Goal: Task Accomplishment & Management: Manage account settings

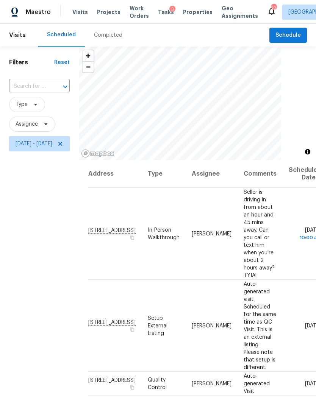
click at [135, 9] on span "Work Orders" at bounding box center [138, 12] width 19 height 15
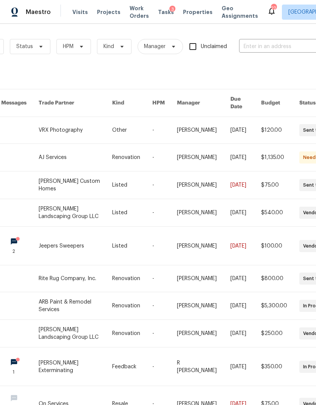
scroll to position [0, 83]
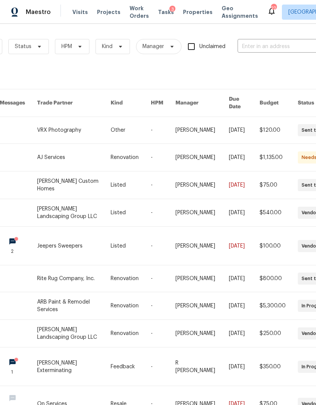
click at [269, 46] on input "text" at bounding box center [275, 47] width 76 height 12
type input "1222 co"
click at [280, 67] on li "1222 Cotillion Dr, Murfreesboro, TN 37128" at bounding box center [265, 64] width 97 height 13
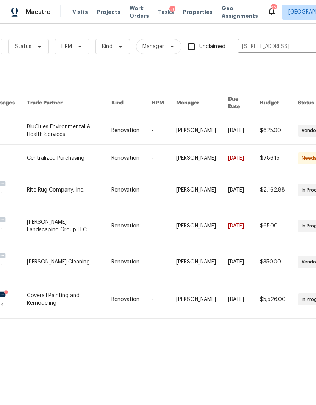
click at [99, 217] on link at bounding box center [69, 226] width 85 height 36
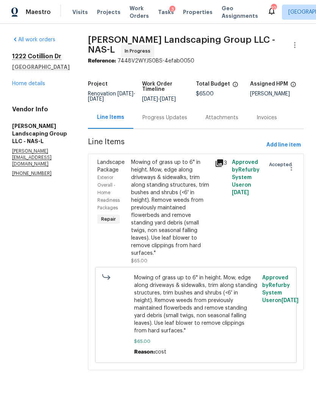
click at [178, 121] on div "Progress Updates" at bounding box center [164, 118] width 45 height 8
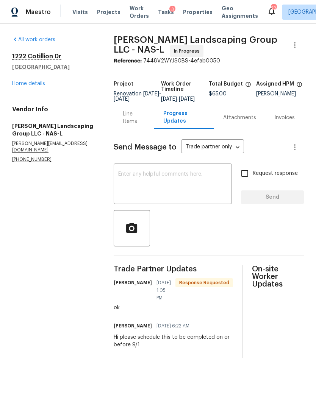
click at [136, 125] on div "Line Items" at bounding box center [134, 117] width 22 height 15
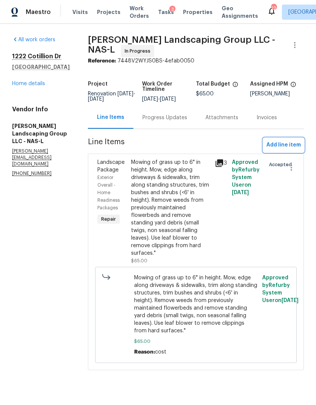
click at [271, 150] on span "Add line item" at bounding box center [283, 144] width 34 height 9
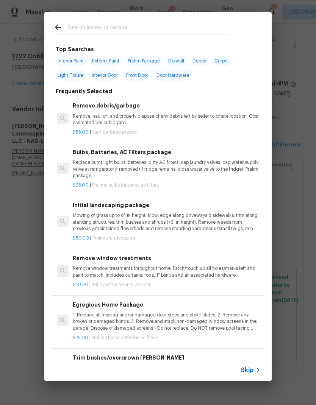
click at [253, 367] on span "Skip" at bounding box center [246, 370] width 13 height 8
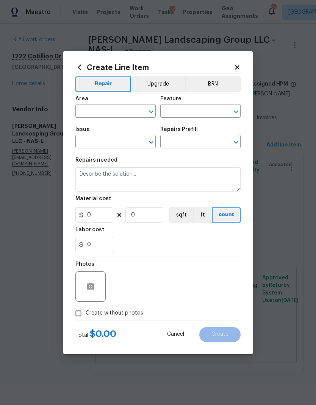
click at [109, 110] on input "text" at bounding box center [104, 112] width 59 height 12
type input "l"
type input "y"
click at [125, 134] on li "Front" at bounding box center [115, 128] width 80 height 12
type input "Front"
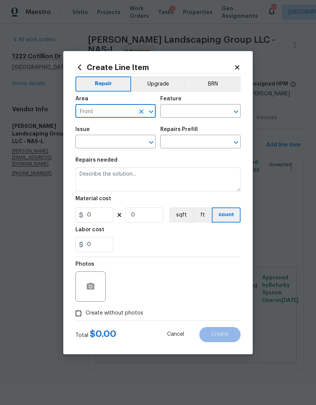
click at [229, 115] on button "Clear" at bounding box center [226, 111] width 11 height 11
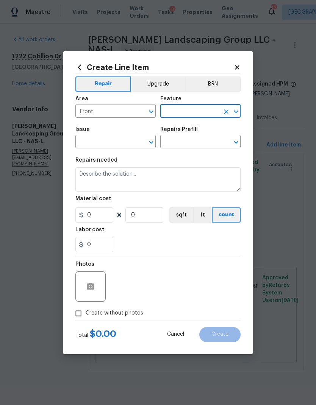
click at [229, 115] on icon "Clear" at bounding box center [226, 112] width 8 height 8
click at [235, 107] on icon "Open" at bounding box center [235, 111] width 9 height 9
click at [202, 147] on li "Front Yard" at bounding box center [200, 146] width 80 height 12
type input "Front Yard"
click at [153, 141] on icon "Open" at bounding box center [150, 142] width 9 height 9
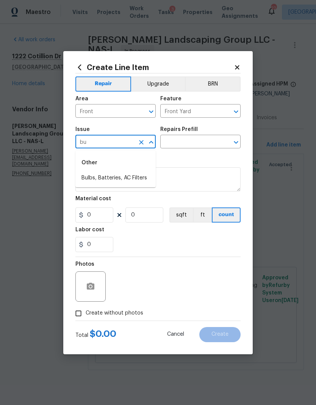
type input "b"
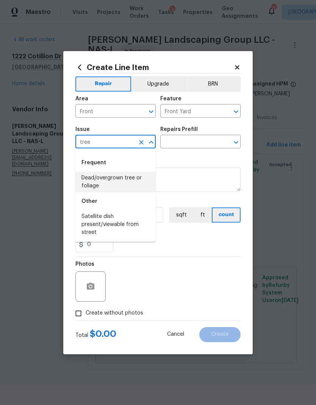
click at [134, 182] on li "Dead/overgrown tree or foliage" at bounding box center [115, 182] width 80 height 20
type input "Dead/overgrown tree or foliage"
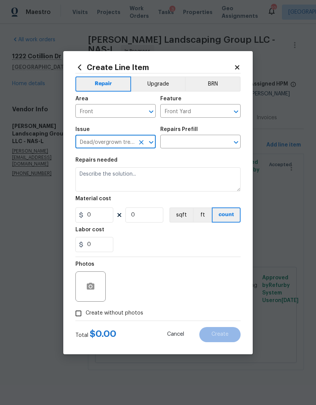
click at [228, 143] on icon "Clear" at bounding box center [226, 143] width 8 height 8
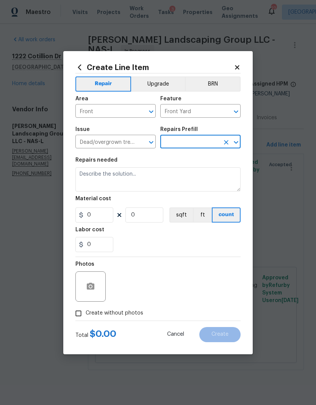
click at [237, 145] on icon "Open" at bounding box center [235, 142] width 9 height 9
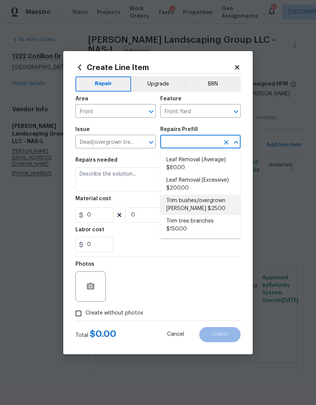
click at [209, 201] on li "Trim bushes/overgrown hedges $25.00" at bounding box center [200, 205] width 80 height 20
type input "Trim bushes/overgrown hedges $25.00"
type textarea "Trim overgrown hegdes & bushes around perimeter of home giving 12" of clearance…"
type input "1"
type input "25"
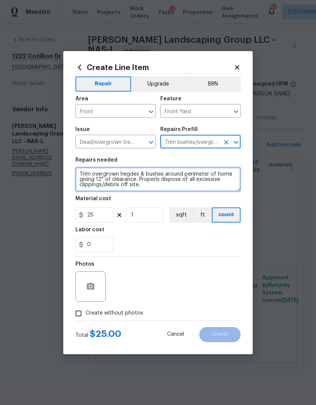
click at [174, 184] on textarea "Trim overgrown hegdes & bushes around perimeter of home giving 12" of clearance…" at bounding box center [157, 179] width 165 height 24
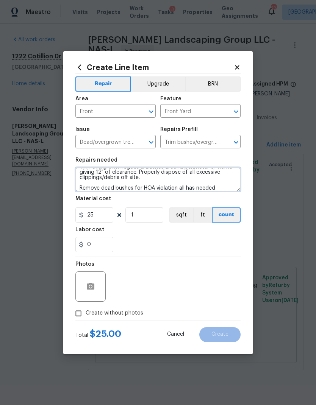
scroll to position [7, 0]
type textarea "Trim overgrown hegdes & bushes around perimeter of home giving 12" of clearance…"
click at [158, 238] on div "0" at bounding box center [157, 244] width 165 height 15
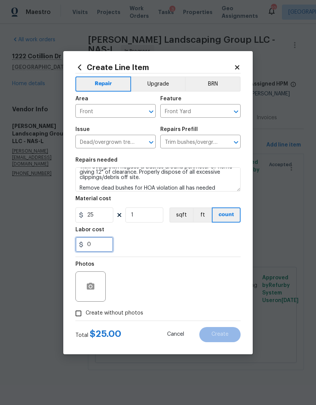
click at [101, 242] on input "0" at bounding box center [94, 244] width 38 height 15
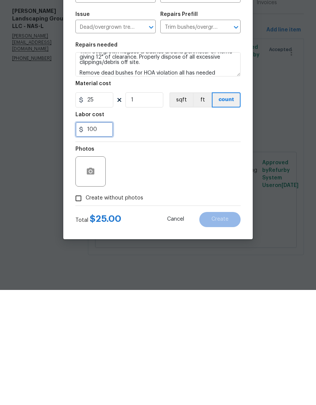
type input "100"
click at [120, 309] on span "Create without photos" at bounding box center [115, 313] width 58 height 8
click at [86, 306] on input "Create without photos" at bounding box center [78, 313] width 14 height 14
checkbox input "true"
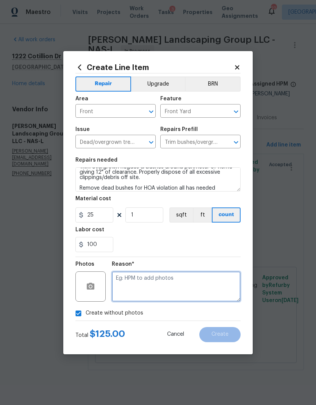
click at [163, 283] on textarea at bounding box center [176, 286] width 129 height 30
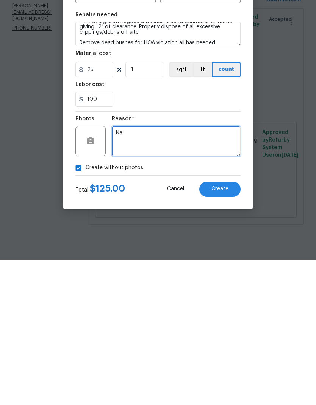
type textarea "Na"
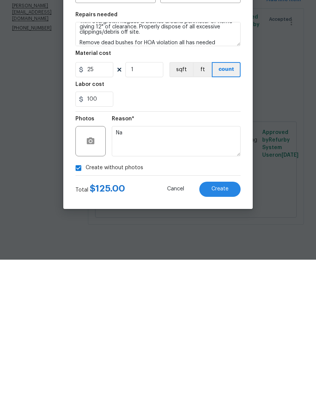
click at [222, 332] on span "Create" at bounding box center [219, 335] width 17 height 6
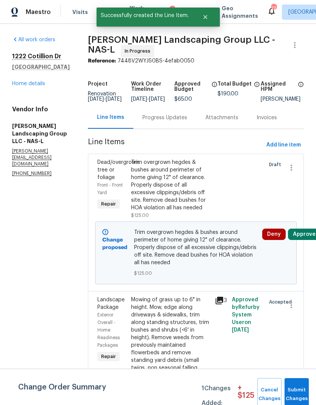
click at [306, 240] on button "Approve" at bounding box center [304, 234] width 33 height 11
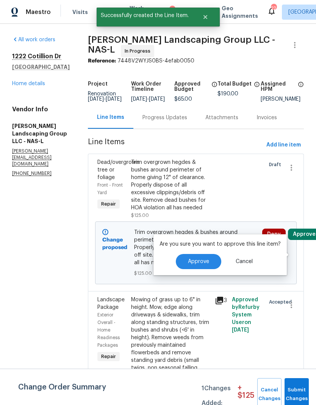
click at [201, 261] on span "Approve" at bounding box center [198, 262] width 21 height 6
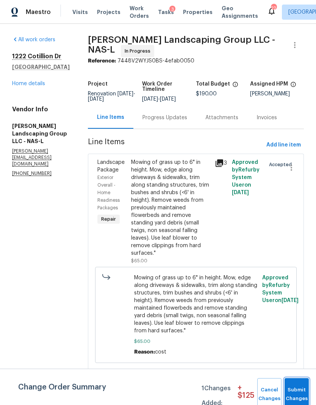
click at [302, 388] on span "Submit Changes" at bounding box center [296, 394] width 17 height 17
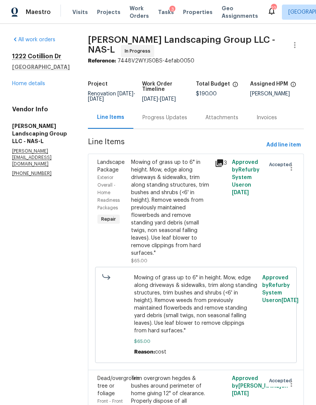
click at [70, 290] on section "All work orders 1222 Cotillion Dr Murfreesboro, TN 37128 Home details Vendor In…" at bounding box center [41, 247] width 58 height 422
click at [26, 93] on div "All work orders 1222 Cotillion Dr Murfreesboro, TN 37128 Home details Vendor In…" at bounding box center [41, 106] width 58 height 141
click at [35, 85] on link "Home details" at bounding box center [28, 83] width 33 height 5
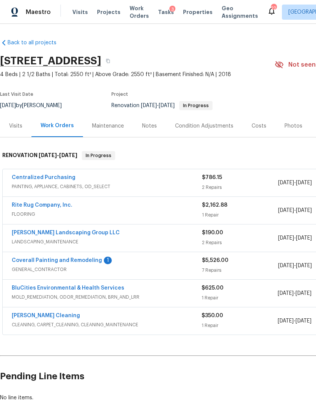
click at [89, 259] on link "Coverall Painting and Remodeling" at bounding box center [57, 260] width 90 height 5
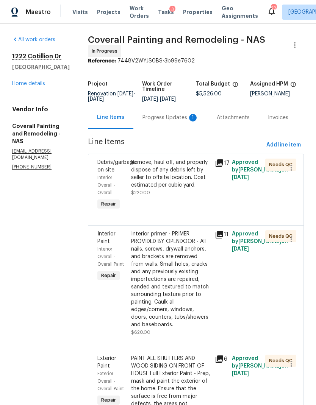
click at [183, 121] on div "Progress Updates 1" at bounding box center [170, 118] width 56 height 8
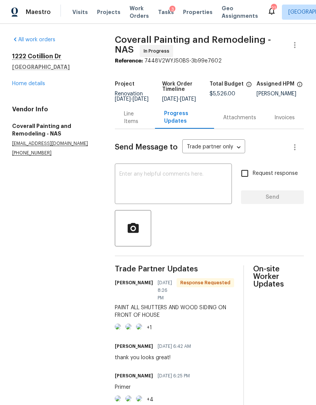
click at [30, 85] on link "Home details" at bounding box center [28, 83] width 33 height 5
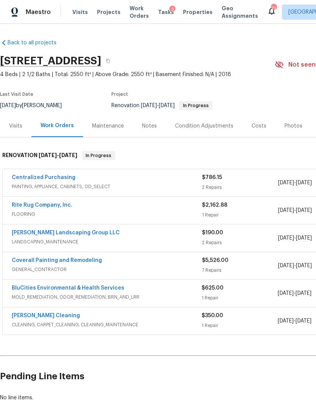
click at [148, 121] on div "Notes" at bounding box center [149, 126] width 33 height 22
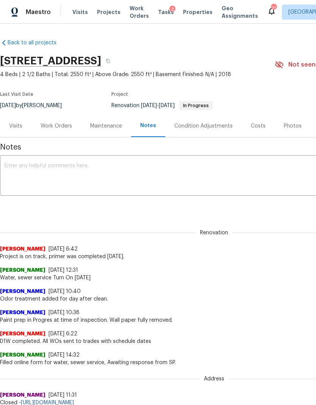
click at [155, 178] on textarea at bounding box center [214, 176] width 419 height 26
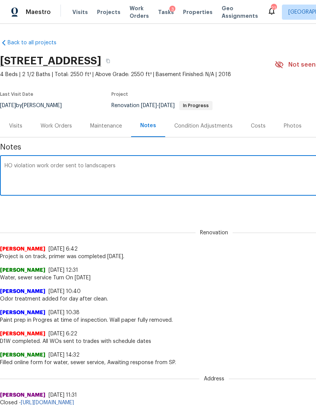
click at [16, 167] on textarea "HO violation work order sent to landscapers" at bounding box center [214, 176] width 419 height 26
click at [147, 170] on textarea "HOA violation work order sent to landscapers" at bounding box center [214, 176] width 419 height 26
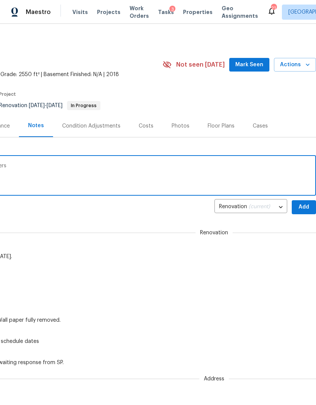
scroll to position [0, 112]
type textarea "HOA violation work order sent to landscapers"
click at [306, 206] on span "Add" at bounding box center [303, 206] width 12 height 9
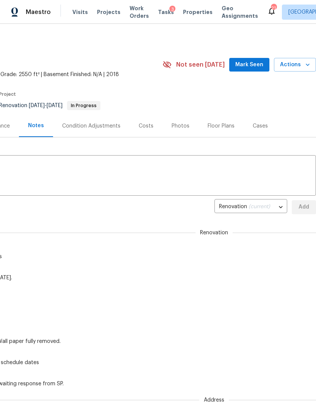
click at [129, 13] on span "Work Orders" at bounding box center [138, 12] width 19 height 15
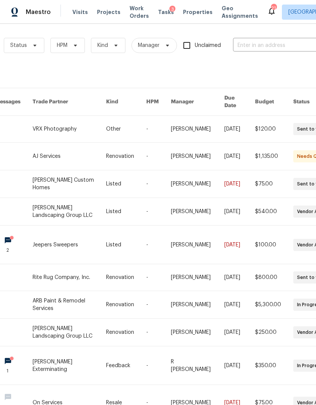
scroll to position [2, 86]
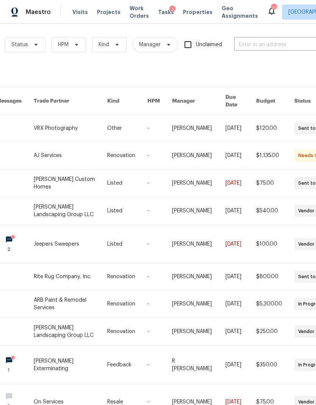
click at [266, 42] on input "text" at bounding box center [272, 45] width 76 height 12
type input "white t"
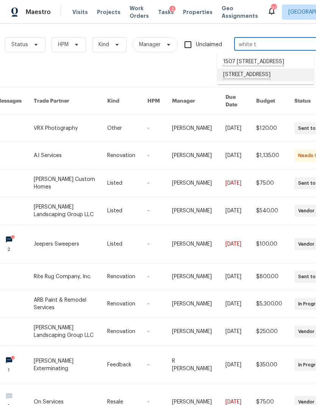
click at [263, 81] on li "1539 White Tip Ln, Antioch, TN 37013" at bounding box center [265, 75] width 97 height 13
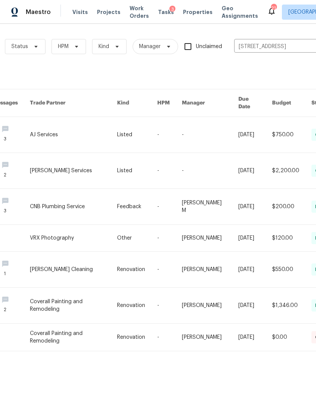
click at [73, 128] on link at bounding box center [73, 135] width 87 height 36
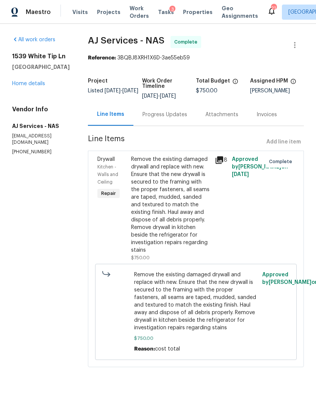
click at [22, 86] on link "Home details" at bounding box center [28, 83] width 33 height 5
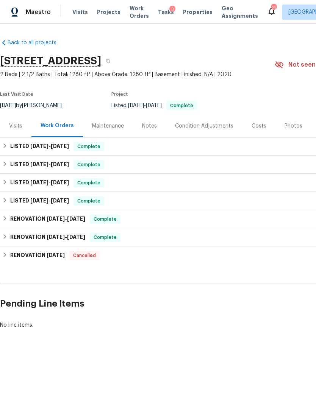
click at [148, 128] on div "Notes" at bounding box center [149, 126] width 15 height 8
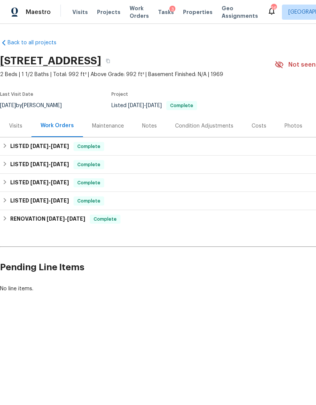
click at [148, 130] on div "Notes" at bounding box center [149, 126] width 33 height 22
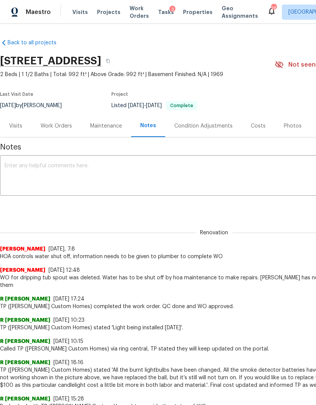
click at [131, 172] on textarea at bounding box center [214, 176] width 419 height 26
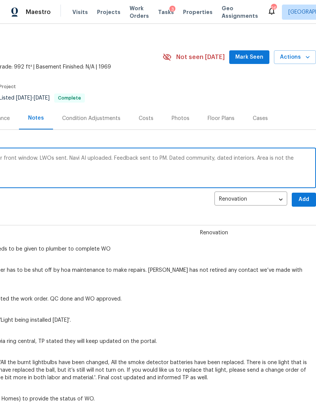
scroll to position [8, 112]
type textarea "Upstairs toilet leaking, water damage under front window. LWOs sent. Navi AI up…"
click at [296, 199] on button "Add" at bounding box center [303, 200] width 24 height 14
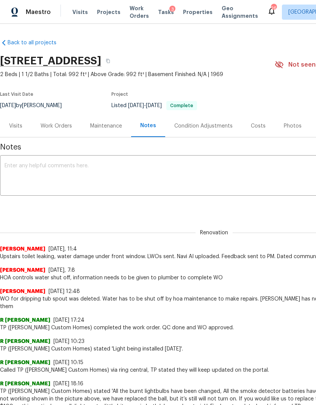
scroll to position [0, 0]
click at [53, 124] on div "Work Orders" at bounding box center [55, 126] width 31 height 8
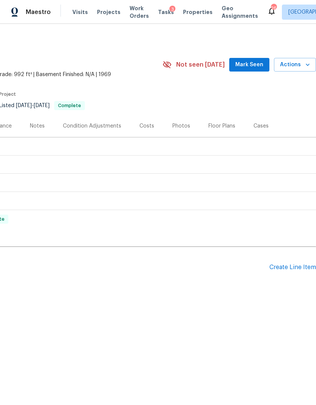
scroll to position [0, 112]
click at [285, 264] on div "Create Line Item" at bounding box center [292, 267] width 47 height 7
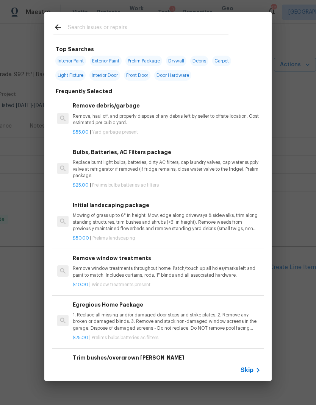
click at [253, 368] on span "Skip" at bounding box center [246, 370] width 13 height 8
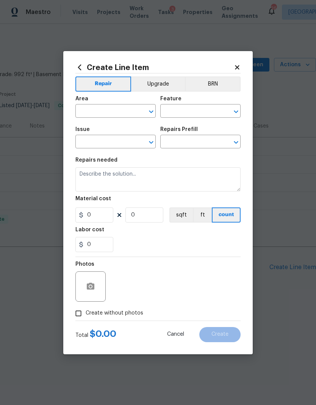
click at [107, 107] on input "text" at bounding box center [104, 112] width 59 height 12
click at [109, 126] on li "Bathroom" at bounding box center [115, 128] width 80 height 12
type input "Bathroom"
click at [198, 115] on input "text" at bounding box center [189, 112] width 59 height 12
click at [192, 149] on li "Toilet" at bounding box center [200, 146] width 80 height 12
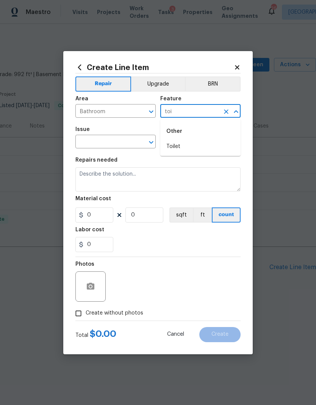
type input "Toilet"
click at [152, 142] on icon "Open" at bounding box center [151, 142] width 4 height 3
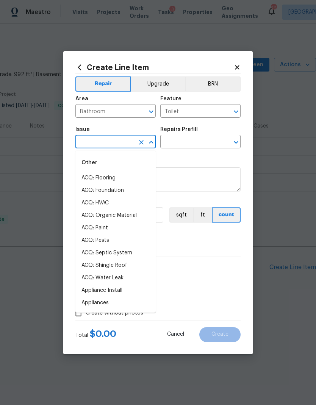
click at [111, 144] on input "text" at bounding box center [104, 143] width 59 height 12
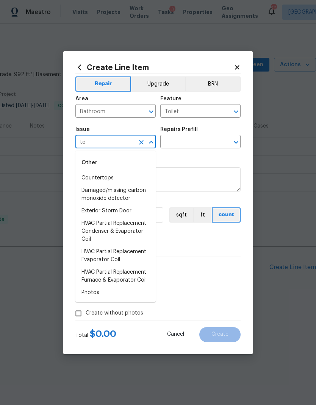
type input "t"
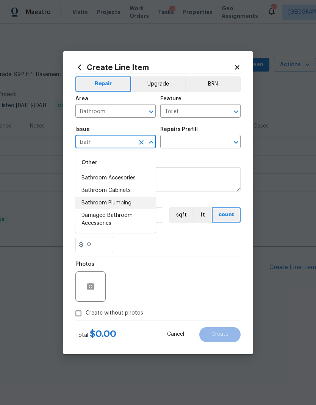
click at [129, 205] on li "Bathroom Plumbing" at bounding box center [115, 203] width 80 height 12
type input "Bathroom Plumbing"
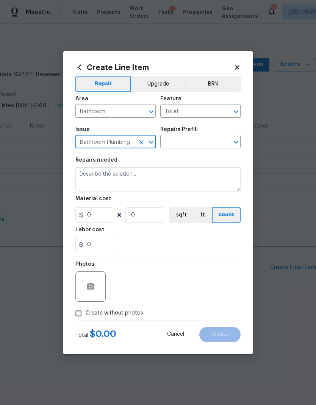
click at [234, 148] on button "Open" at bounding box center [236, 142] width 11 height 11
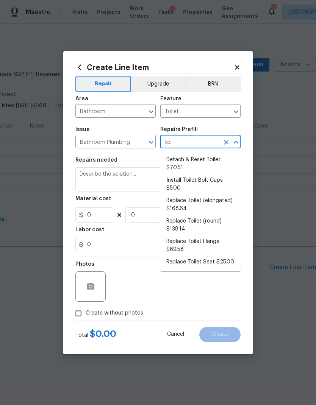
click at [196, 245] on li "Replace Toilet Flange $69.58" at bounding box center [200, 245] width 80 height 20
type input "Replace Toilet Flange $69.58"
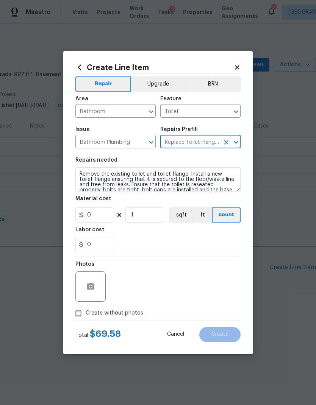
type input "Plumbing"
type textarea "Remove the existing toilet and toilet flange. Install a new toilet flange ensur…"
type input "1"
type input "Replace Toilet Flange $69.58"
type input "69.58"
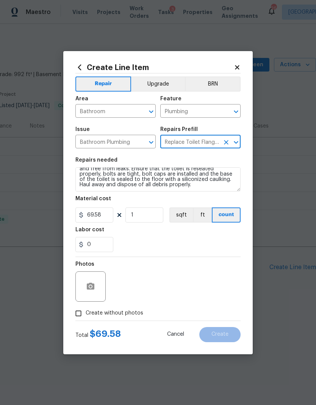
scroll to position [16, 0]
click at [171, 187] on textarea "Remove the existing toilet and toilet flange. Install a new toilet flange ensur…" at bounding box center [157, 179] width 165 height 24
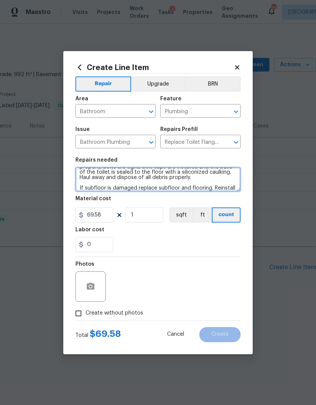
scroll to position [28, 0]
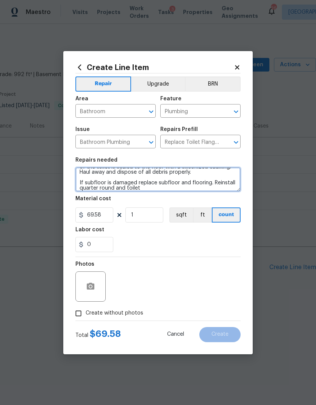
click at [112, 187] on textarea "Remove the existing toilet and toilet flange. Install a new toilet flange ensur…" at bounding box center [157, 179] width 165 height 24
click at [193, 188] on textarea "Remove the existing toilet and toilet flange. Install a new toilet flange ensur…" at bounding box center [157, 179] width 165 height 24
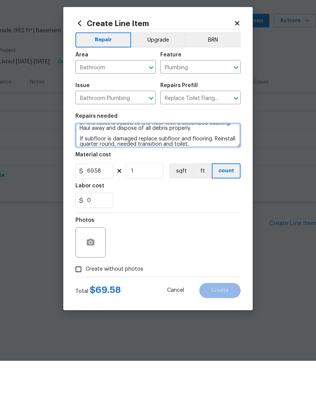
type textarea "Remove the existing toilet and toilet flange. Install a new toilet flange ensur…"
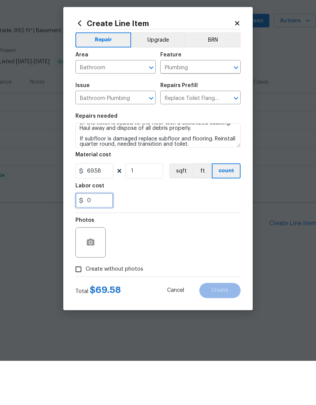
click at [102, 237] on input "0" at bounding box center [94, 244] width 38 height 15
type input "100"
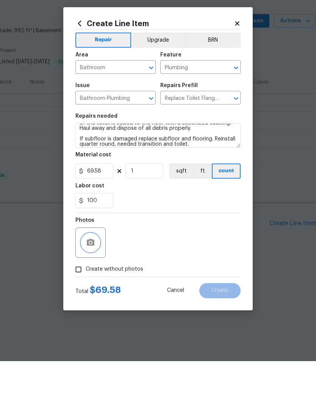
click at [90, 282] on icon "button" at bounding box center [90, 286] width 9 height 9
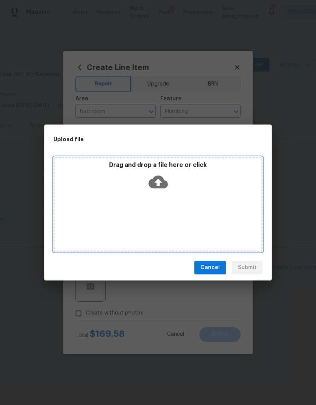
click at [156, 190] on icon at bounding box center [157, 181] width 19 height 19
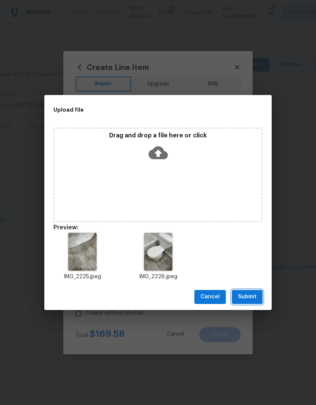
click at [246, 295] on span "Submit" at bounding box center [247, 296] width 19 height 9
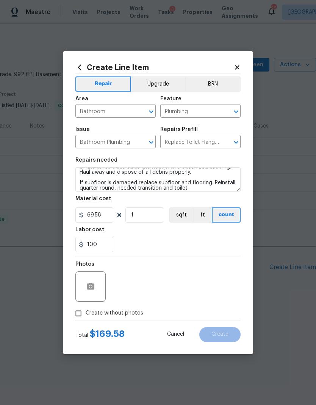
click at [116, 313] on span "Create without photos" at bounding box center [115, 313] width 58 height 8
click at [86, 313] on input "Create without photos" at bounding box center [78, 313] width 14 height 14
checkbox input "true"
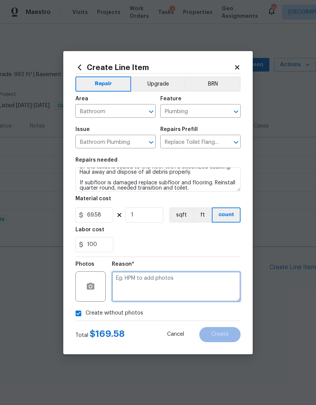
click at [167, 281] on textarea at bounding box center [176, 286] width 129 height 30
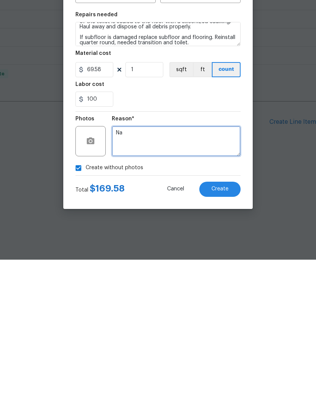
type textarea "Na"
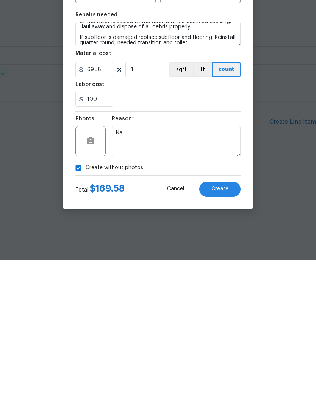
click at [232, 327] on button "Create" at bounding box center [219, 334] width 41 height 15
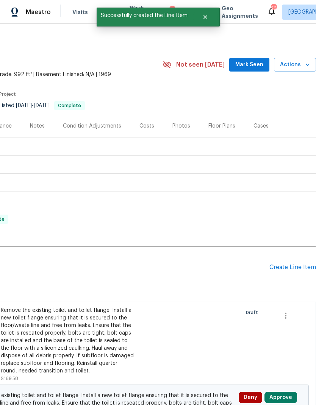
click at [286, 267] on div "Create Line Item" at bounding box center [292, 267] width 47 height 7
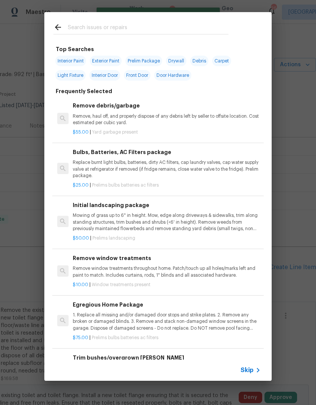
click at [251, 369] on span "Skip" at bounding box center [246, 370] width 13 height 8
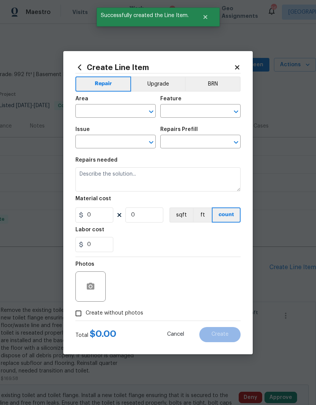
click at [103, 110] on input "text" at bounding box center [104, 112] width 59 height 12
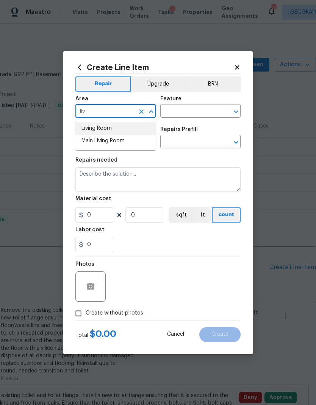
click at [105, 130] on li "Living Room" at bounding box center [115, 128] width 80 height 12
type input "Living Room"
click at [236, 111] on icon "Open" at bounding box center [236, 112] width 4 height 3
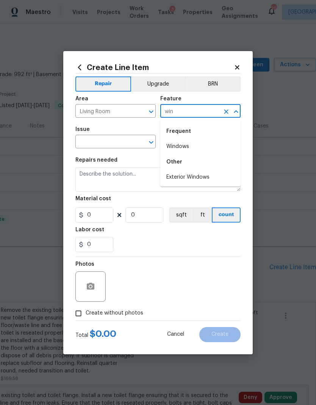
click at [192, 150] on li "Windows" at bounding box center [200, 146] width 80 height 12
type input "Windows"
click at [150, 142] on icon "Open" at bounding box center [150, 142] width 9 height 9
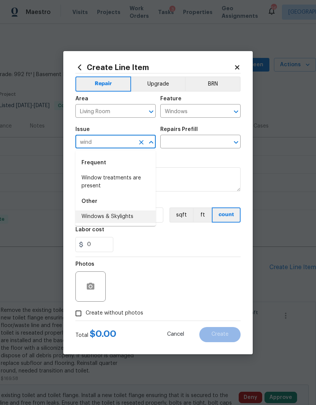
click at [128, 215] on li "Windows & Skylights" at bounding box center [115, 216] width 80 height 12
type input "Windows & Skylights"
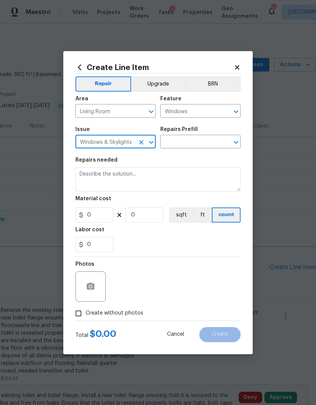
click at [233, 144] on icon "Open" at bounding box center [235, 142] width 9 height 9
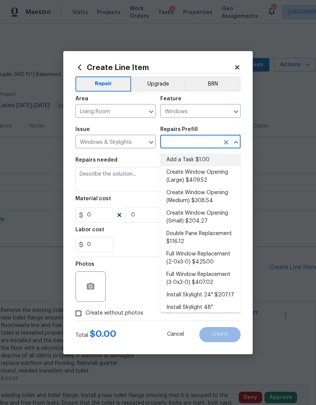
click at [204, 156] on li "Add a Task $1.00" at bounding box center [200, 160] width 80 height 12
type input "Add a Task $1.00"
type textarea "HPM to detail"
type input "1"
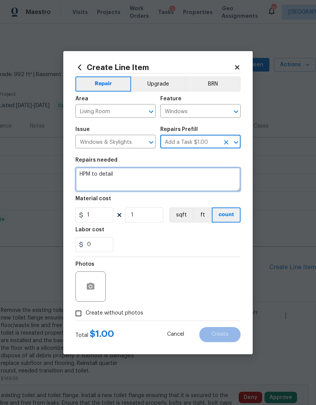
click at [100, 174] on textarea "HPM to detail" at bounding box center [157, 179] width 165 height 24
click at [97, 174] on textarea "HPM to detail" at bounding box center [157, 179] width 165 height 24
click at [100, 169] on textarea "HPM to detail" at bounding box center [157, 179] width 165 height 24
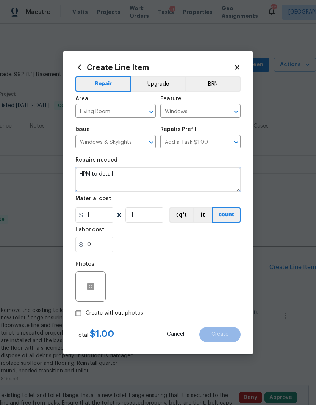
click at [99, 169] on textarea "HPM to detail" at bounding box center [157, 179] width 165 height 24
click at [97, 173] on textarea "HPM to detail" at bounding box center [157, 179] width 165 height 24
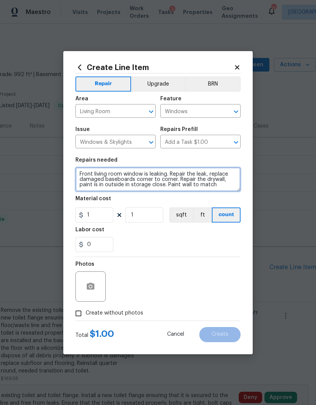
type textarea "Front living room window is leaking. Repair the leak, replace damaged baseboard…"
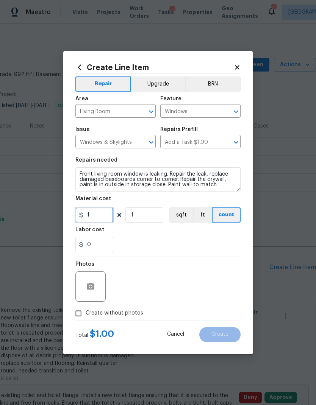
click at [104, 220] on input "1" at bounding box center [94, 214] width 38 height 15
type input "250"
click at [186, 241] on div "0" at bounding box center [157, 244] width 165 height 15
click at [128, 312] on span "Create without photos" at bounding box center [115, 313] width 58 height 8
click at [86, 312] on input "Create without photos" at bounding box center [78, 313] width 14 height 14
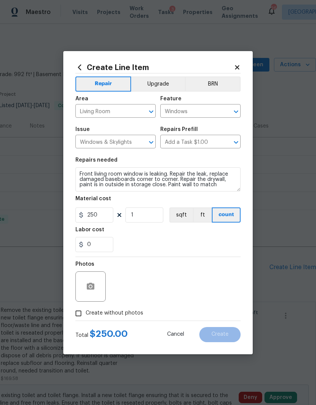
checkbox input "true"
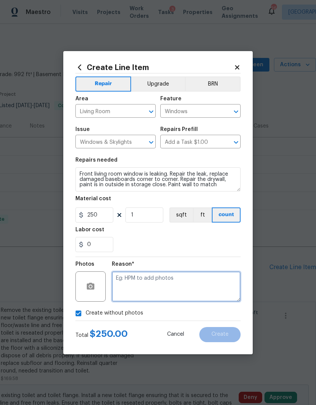
click at [166, 279] on textarea at bounding box center [176, 286] width 129 height 30
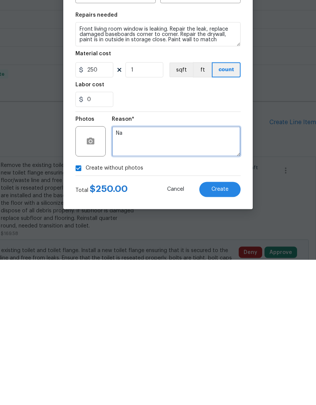
type textarea "Na"
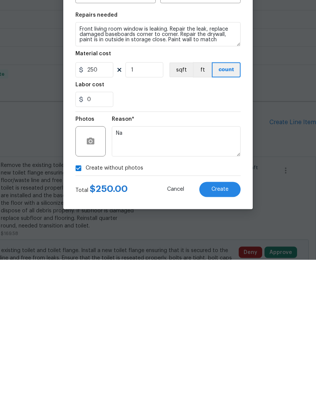
click at [229, 327] on button "Create" at bounding box center [219, 334] width 41 height 15
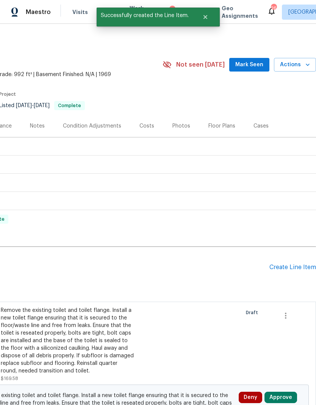
scroll to position [0, 0]
click at [282, 394] on button "Approve" at bounding box center [280, 397] width 33 height 11
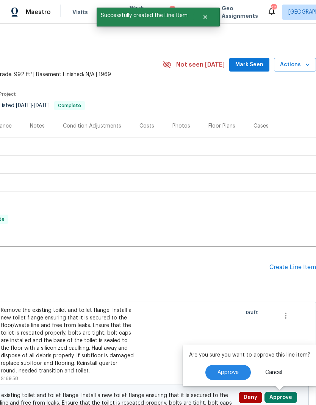
click at [226, 369] on button "Approve" at bounding box center [227, 372] width 45 height 15
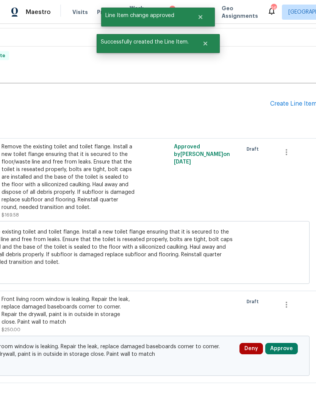
scroll to position [163, 111]
click at [283, 348] on button "Approve" at bounding box center [281, 348] width 33 height 11
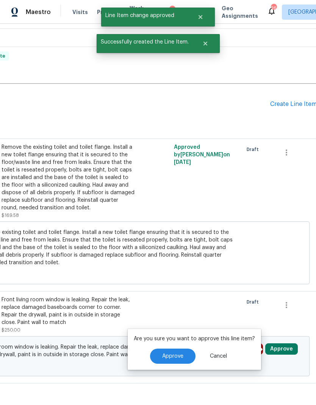
click at [175, 358] on span "Approve" at bounding box center [172, 357] width 21 height 6
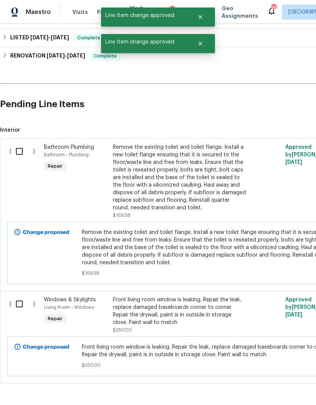
scroll to position [163, 0]
click at [23, 153] on input "checkbox" at bounding box center [22, 151] width 22 height 16
checkbox input "true"
click at [28, 307] on input "checkbox" at bounding box center [22, 304] width 22 height 16
checkbox input "true"
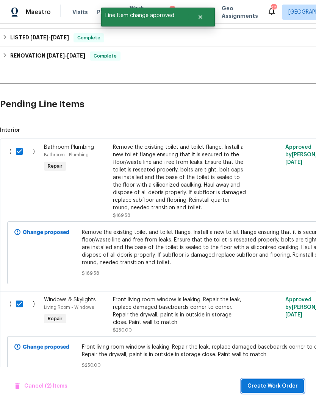
click at [262, 387] on span "Create Work Order" at bounding box center [272, 386] width 50 height 9
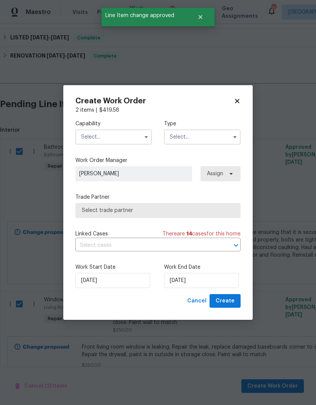
click at [130, 137] on input "text" at bounding box center [113, 136] width 76 height 15
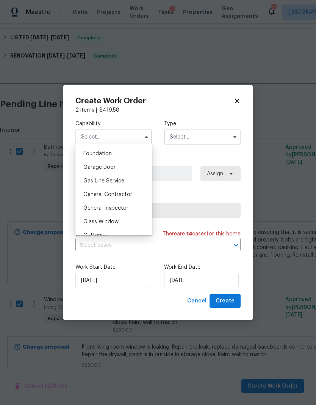
scroll to position [321, 0]
click at [114, 194] on span "General Contractor" at bounding box center [107, 194] width 49 height 5
type input "General Contractor"
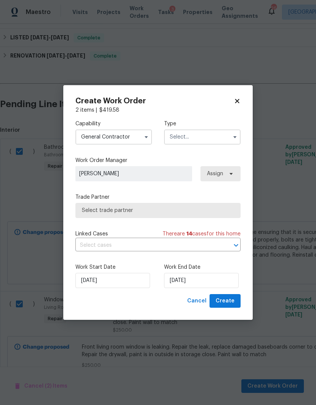
click at [198, 137] on input "text" at bounding box center [202, 136] width 76 height 15
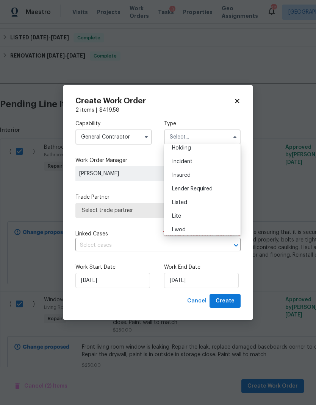
scroll to position [34, 0]
click at [202, 201] on div "Listed" at bounding box center [202, 201] width 73 height 14
type input "Listed"
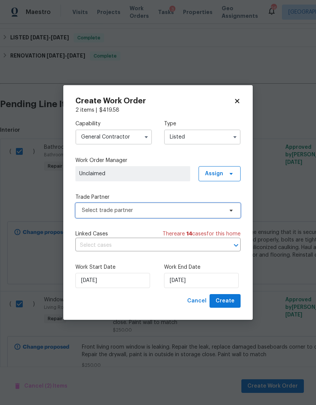
click at [178, 208] on span "Select trade partner" at bounding box center [152, 211] width 141 height 8
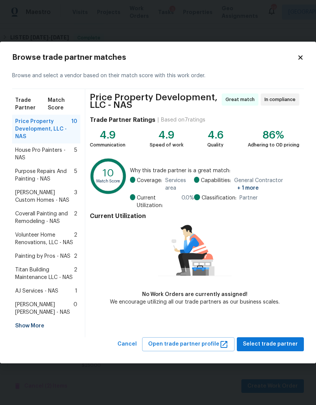
click at [50, 176] on span "Purpose Repairs And Painting - NAS" at bounding box center [44, 175] width 59 height 15
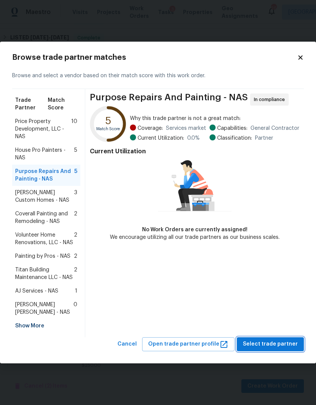
click at [275, 339] on button "Select trade partner" at bounding box center [270, 344] width 67 height 14
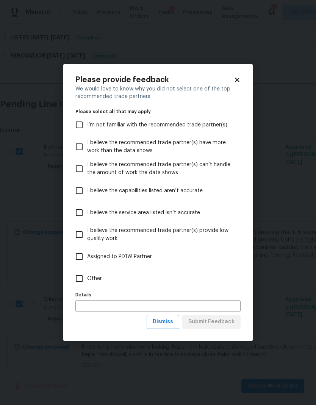
click at [86, 274] on input "Other" at bounding box center [79, 279] width 16 height 16
checkbox input "true"
click at [217, 320] on span "Submit Feedback" at bounding box center [211, 321] width 46 height 9
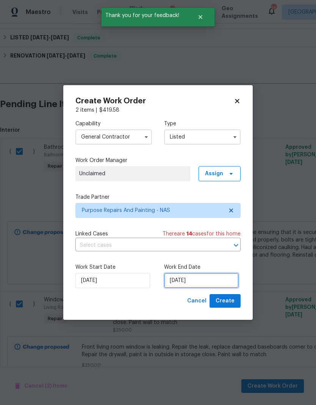
click at [194, 279] on input "[DATE]" at bounding box center [201, 280] width 75 height 15
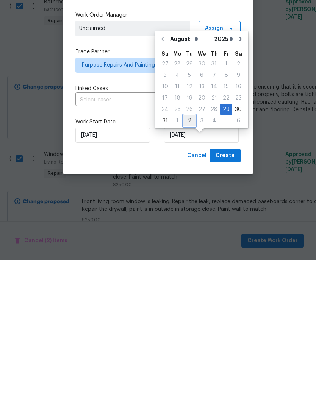
click at [186, 261] on div "2" at bounding box center [189, 266] width 12 height 11
type input "[DATE]"
select select "8"
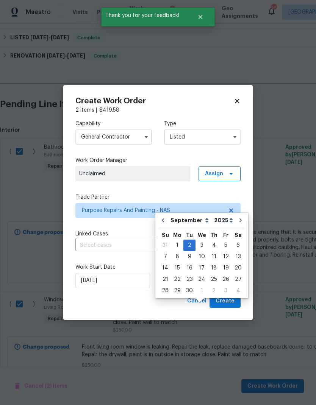
click at [157, 303] on div "Cancel Create" at bounding box center [157, 301] width 165 height 14
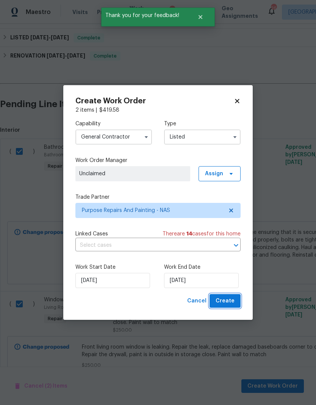
click at [225, 301] on span "Create" at bounding box center [224, 300] width 19 height 9
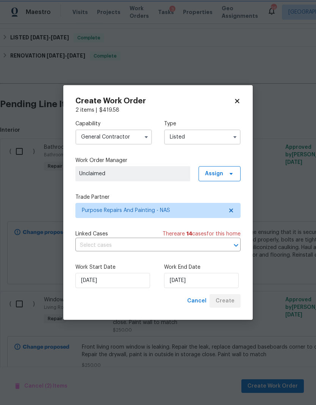
checkbox input "false"
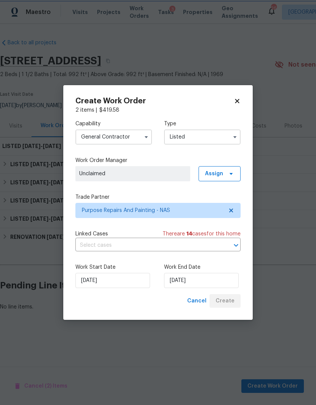
scroll to position [0, 0]
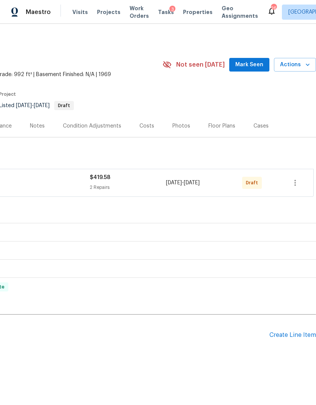
scroll to position [0, 112]
click at [296, 183] on icon "button" at bounding box center [294, 182] width 9 height 9
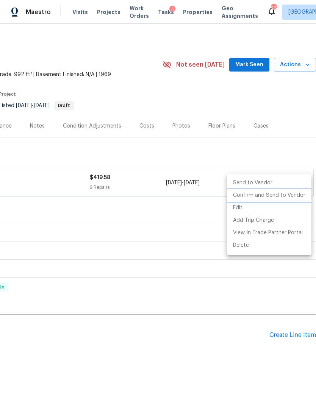
click at [280, 196] on li "Confirm and Send to Vendor" at bounding box center [269, 195] width 84 height 12
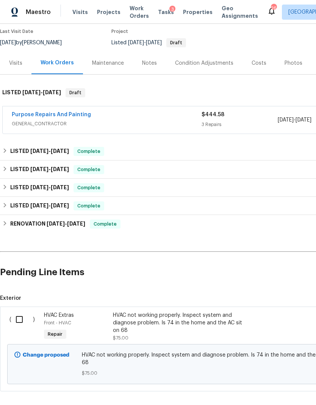
scroll to position [63, 0]
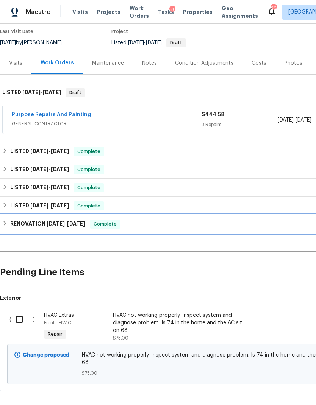
click at [224, 226] on div "RENOVATION 3/25/25 - 3/31/25 Complete" at bounding box center [213, 224] width 423 height 9
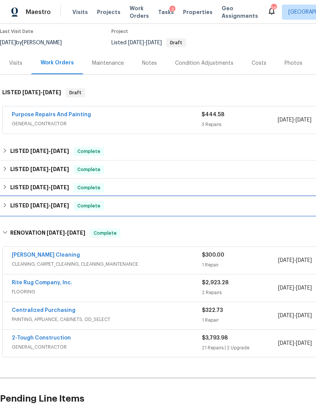
click at [219, 206] on div "LISTED 4/3/25 - 4/4/25 Complete" at bounding box center [213, 205] width 423 height 9
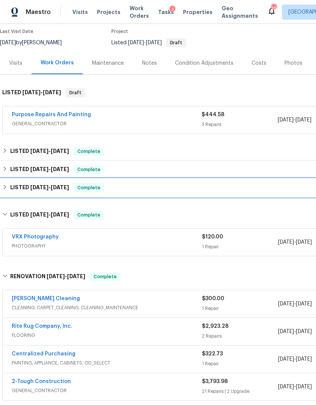
click at [227, 187] on div "LISTED 4/16/25 - 4/18/25 Complete" at bounding box center [213, 187] width 423 height 9
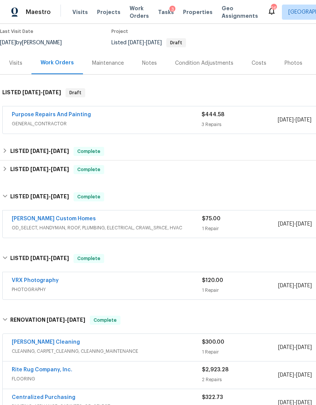
click at [252, 227] on div "1 Repair" at bounding box center [240, 229] width 76 height 8
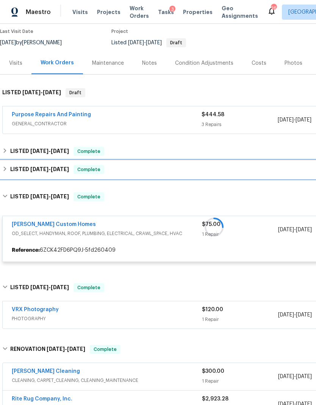
click at [219, 169] on div "LISTED 4/16/25 - 5/7/25 Complete" at bounding box center [213, 169] width 423 height 9
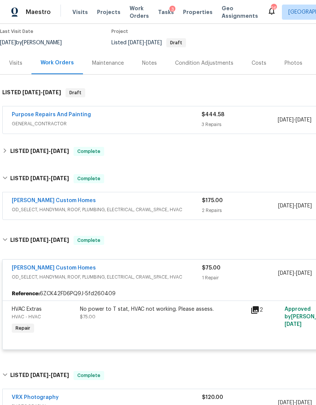
click at [254, 205] on div "$175.00 2 Repairs" at bounding box center [240, 206] width 76 height 18
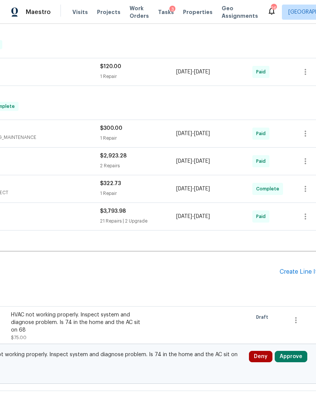
scroll to position [423, 102]
click at [291, 359] on button "Approve" at bounding box center [290, 356] width 33 height 11
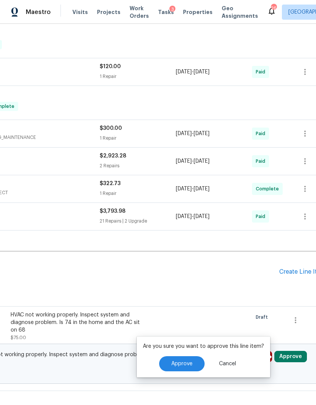
click at [189, 364] on span "Approve" at bounding box center [181, 364] width 21 height 6
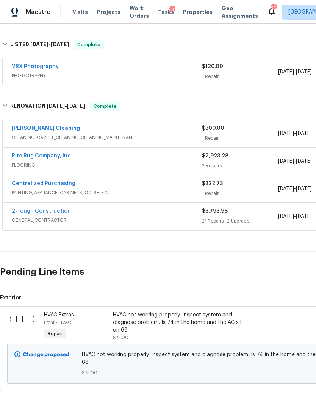
scroll to position [423, 0]
click at [25, 320] on input "checkbox" at bounding box center [22, 319] width 22 height 16
checkbox input "true"
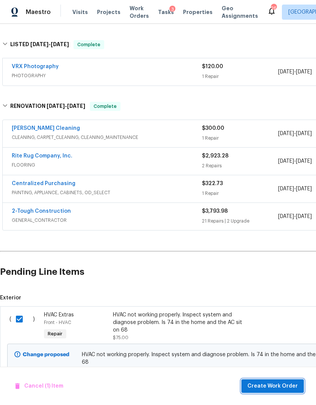
click at [273, 388] on span "Create Work Order" at bounding box center [272, 386] width 50 height 9
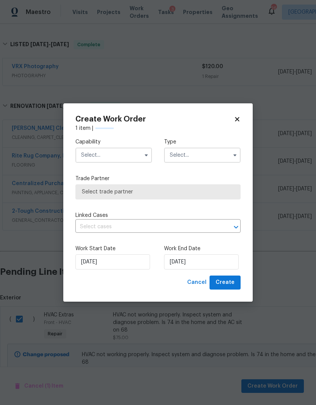
click at [126, 156] on input "text" at bounding box center [113, 155] width 76 height 15
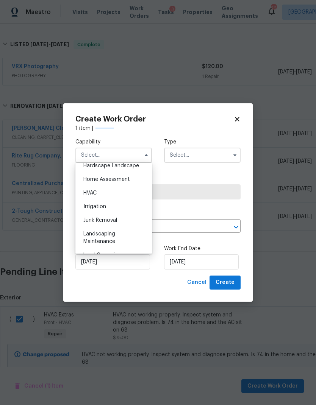
scroll to position [436, 0]
click at [101, 192] on div "HVAC" at bounding box center [113, 193] width 73 height 14
type input "HVAC"
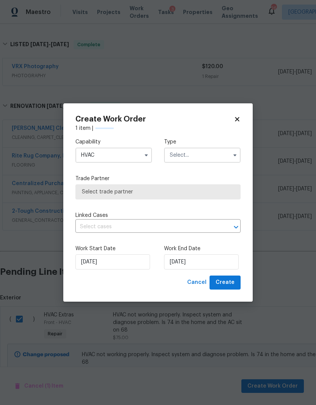
click at [206, 152] on input "text" at bounding box center [202, 155] width 76 height 15
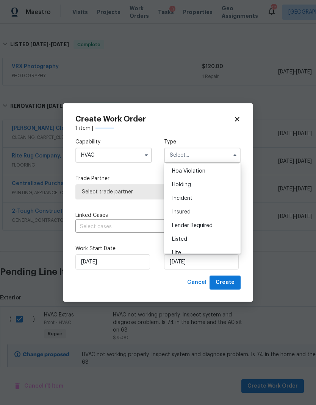
scroll to position [48, 0]
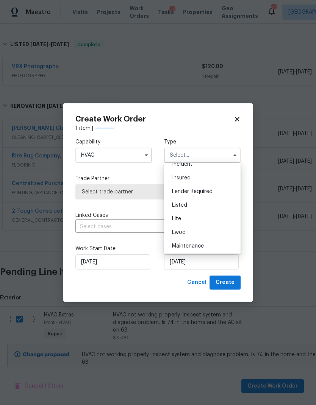
click at [193, 206] on div "Listed" at bounding box center [202, 205] width 73 height 14
type input "Listed"
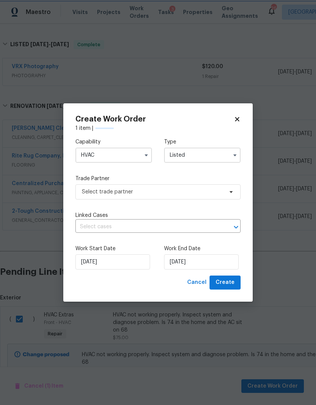
scroll to position [0, 0]
click at [203, 267] on input "[DATE]" at bounding box center [201, 261] width 75 height 15
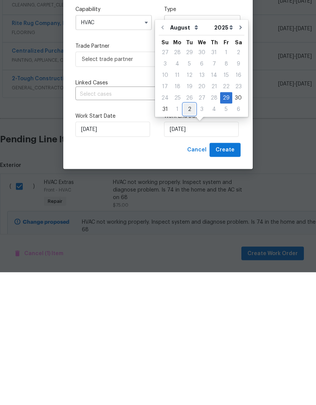
click at [188, 237] on div "2" at bounding box center [189, 242] width 12 height 11
type input "[DATE]"
select select "8"
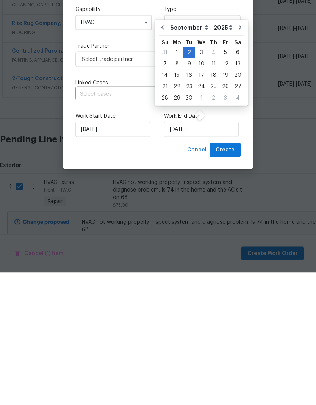
scroll to position [30, 0]
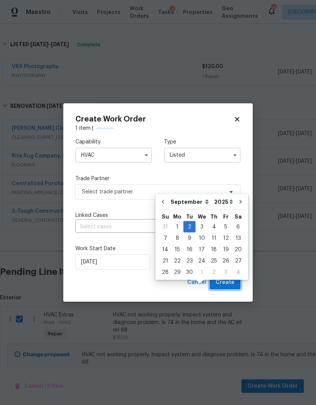
click at [229, 282] on span "Create" at bounding box center [224, 282] width 19 height 9
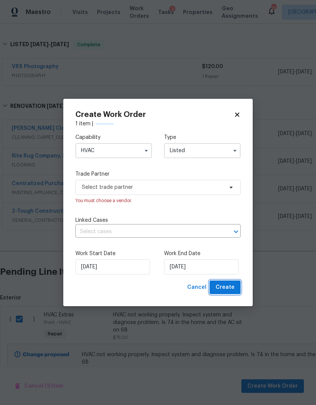
click at [227, 286] on span "Create" at bounding box center [224, 287] width 19 height 9
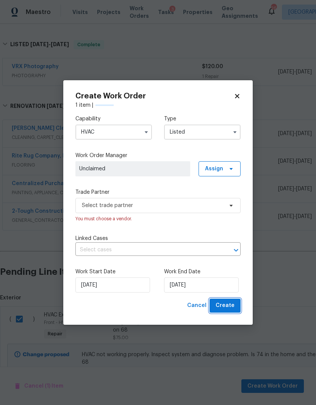
checkbox input "false"
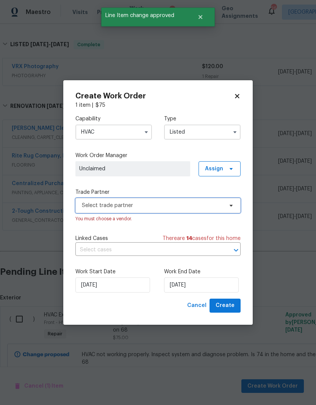
click at [205, 199] on span "Select trade partner" at bounding box center [157, 205] width 165 height 15
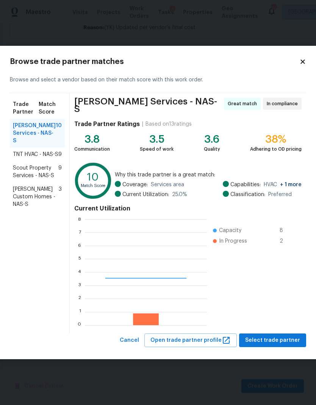
scroll to position [106, 122]
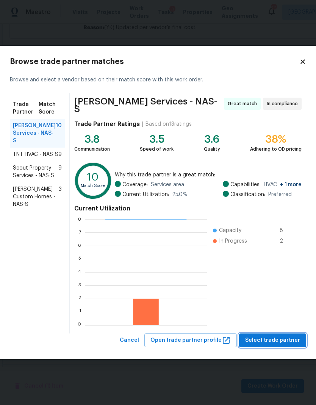
click at [274, 341] on span "Select trade partner" at bounding box center [272, 340] width 55 height 9
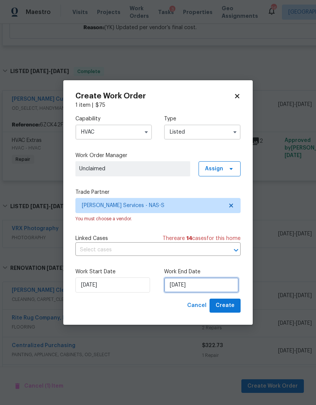
click at [201, 290] on input "[DATE]" at bounding box center [201, 284] width 75 height 15
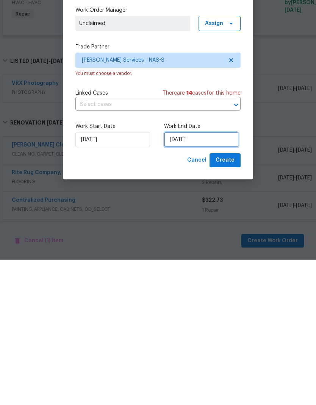
select select "8"
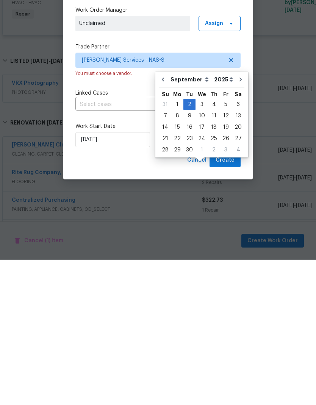
click at [155, 299] on div "Cancel Create" at bounding box center [157, 306] width 165 height 14
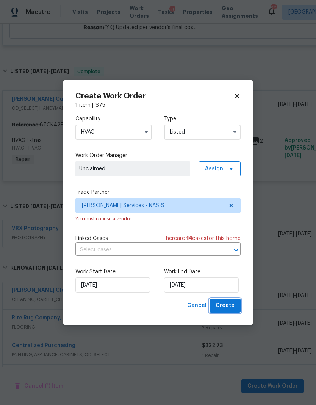
click at [231, 307] on span "Create" at bounding box center [224, 305] width 19 height 9
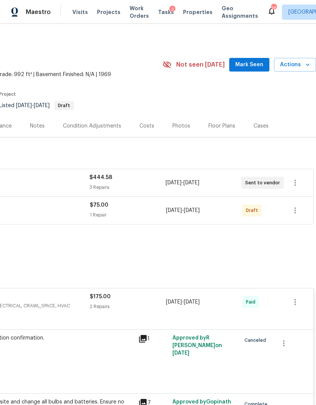
scroll to position [0, 112]
click at [291, 206] on icon "button" at bounding box center [294, 210] width 9 height 9
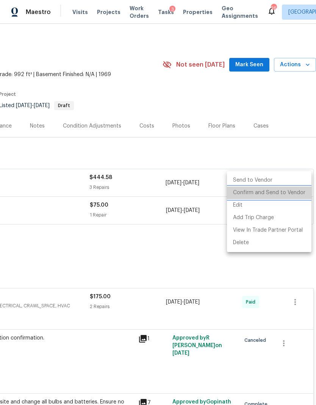
click at [283, 196] on li "Confirm and Send to Vendor" at bounding box center [269, 193] width 84 height 12
click at [141, 31] on div at bounding box center [158, 202] width 316 height 405
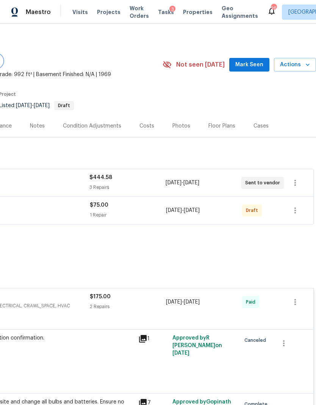
click at [306, 64] on icon "button" at bounding box center [307, 65] width 4 height 2
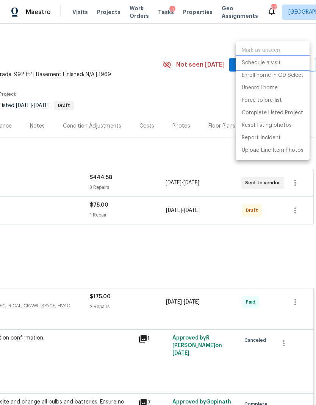
click at [275, 64] on p "Schedule a visit" at bounding box center [260, 63] width 39 height 8
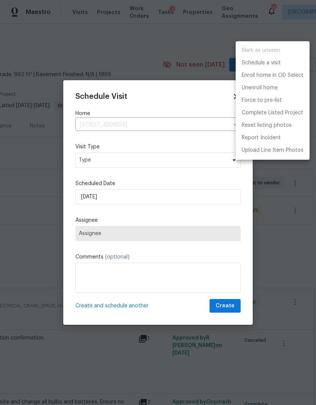
click at [150, 163] on div at bounding box center [158, 202] width 316 height 405
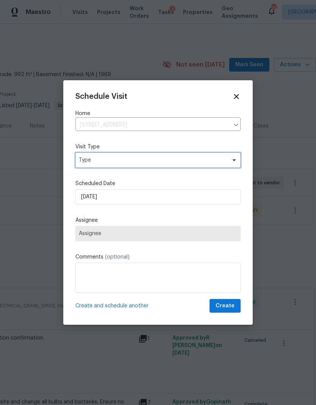
click at [186, 162] on span "Type" at bounding box center [152, 160] width 147 height 8
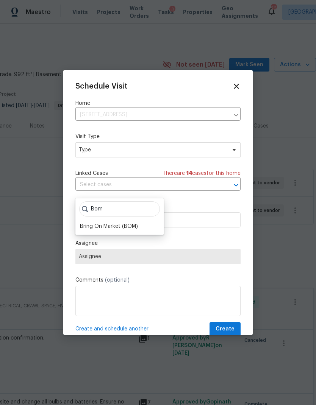
type input "Bom"
click at [131, 223] on div "Bring On Market (BOM)" at bounding box center [109, 227] width 58 height 8
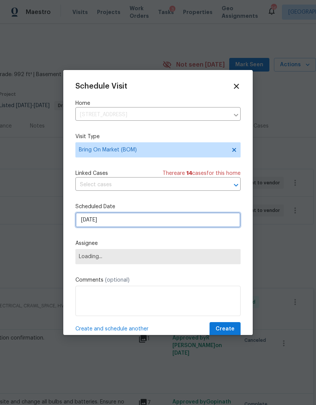
click at [104, 222] on input "[DATE]" at bounding box center [157, 219] width 165 height 15
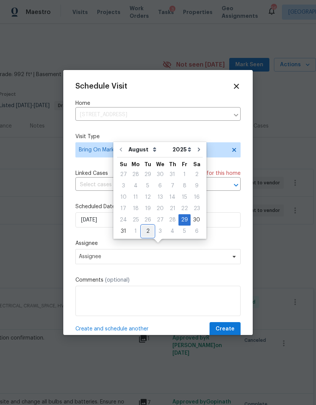
click at [147, 226] on div "2" at bounding box center [148, 231] width 12 height 11
type input "[DATE]"
select select "8"
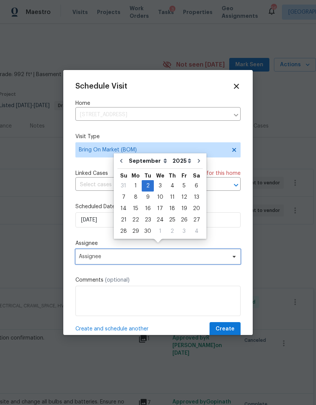
click at [182, 255] on span "Assignee" at bounding box center [157, 256] width 165 height 15
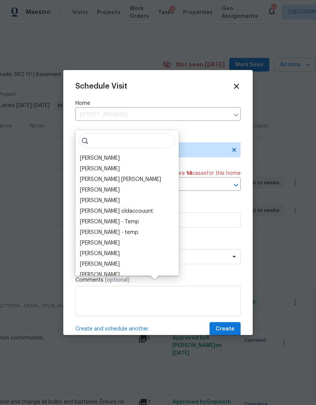
click at [108, 133] on input "search" at bounding box center [127, 140] width 96 height 15
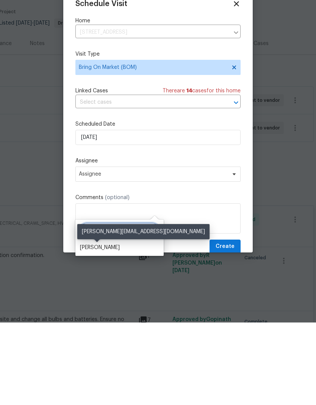
type input "Bria"
click at [98, 326] on div "[PERSON_NAME]" at bounding box center [100, 330] width 40 height 8
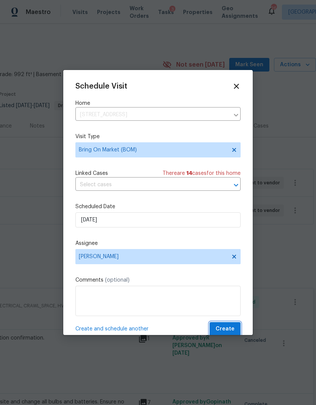
click at [232, 332] on span "Create" at bounding box center [224, 328] width 19 height 9
click at [228, 327] on span "Create" at bounding box center [224, 328] width 19 height 9
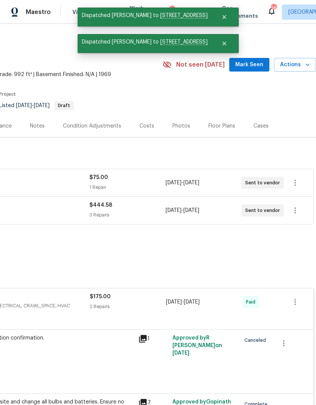
click at [157, 201] on div "$444.58 3 Repairs" at bounding box center [127, 210] width 76 height 18
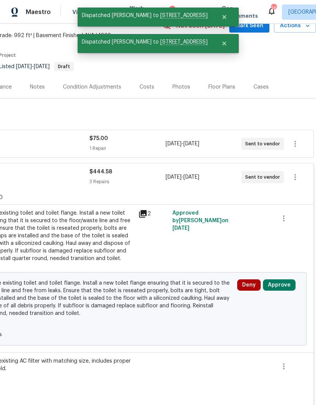
scroll to position [39, 112]
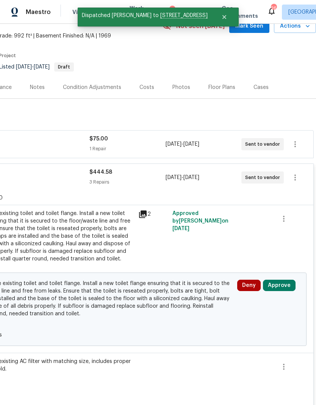
click at [278, 280] on button "Approve" at bounding box center [279, 285] width 33 height 11
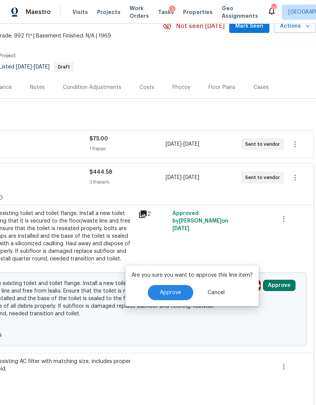
click at [178, 290] on span "Approve" at bounding box center [170, 293] width 21 height 6
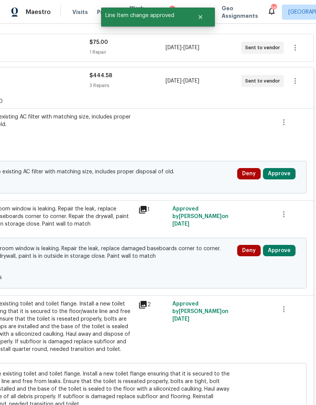
scroll to position [136, 112]
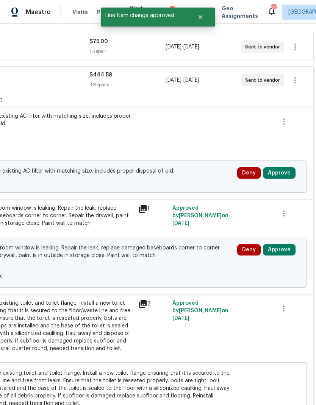
click at [271, 167] on button "Approve" at bounding box center [279, 172] width 33 height 11
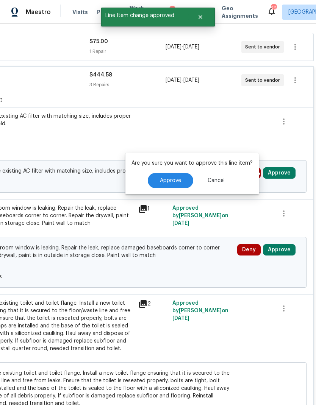
click at [175, 178] on span "Approve" at bounding box center [170, 181] width 21 height 6
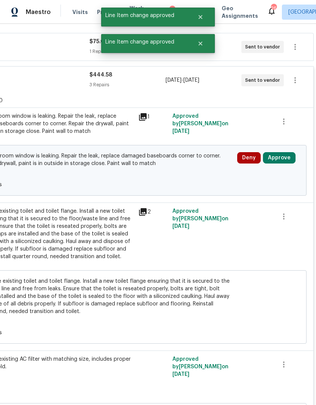
click at [270, 152] on button "Approve" at bounding box center [279, 157] width 33 height 11
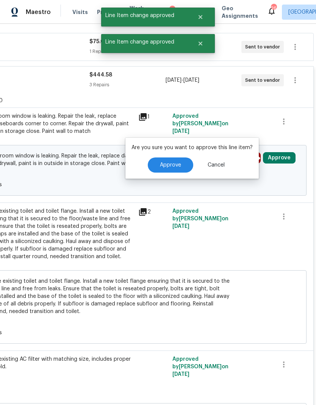
click at [180, 157] on button "Approve" at bounding box center [170, 164] width 45 height 15
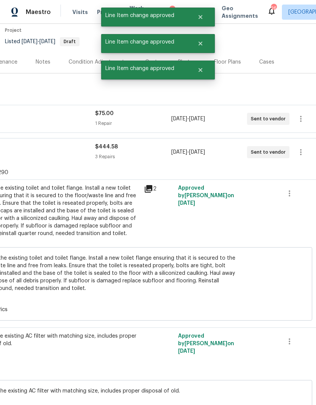
scroll to position [28, 103]
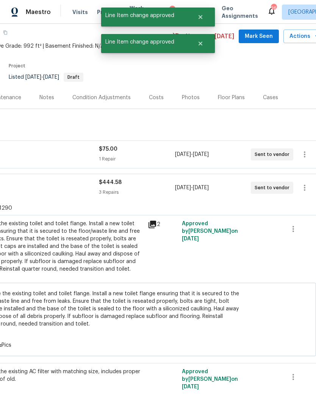
click at [237, 145] on div "8/29/2025 - 9/2/2025" at bounding box center [213, 154] width 76 height 18
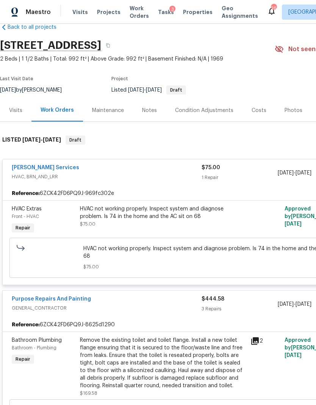
scroll to position [16, 0]
click at [151, 107] on div "Notes" at bounding box center [149, 111] width 15 height 8
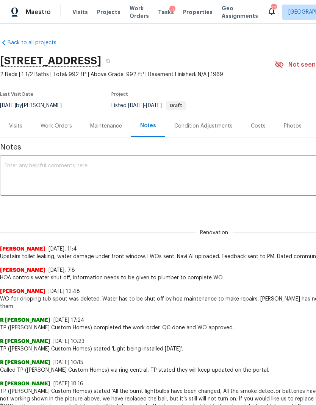
click at [90, 177] on textarea at bounding box center [214, 176] width 419 height 26
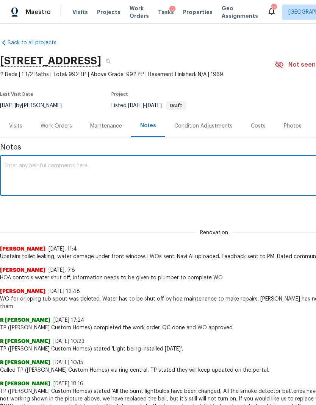
click at [46, 171] on textarea at bounding box center [214, 176] width 419 height 26
paste textarea "https://opendoor.atlassian.net/jira/servicedesk/projects/HSR/issue/HSR-707549"
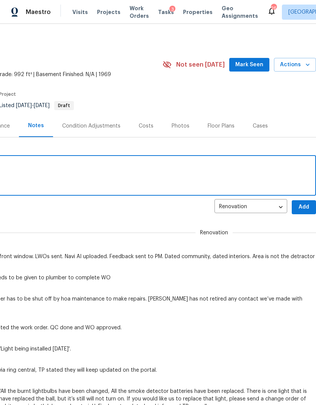
scroll to position [0, 112]
type textarea "https://opendoor.atlassian.net/jira/servicedesk/projects/HSR/issue/HSR-707549"
click at [304, 208] on span "Add" at bounding box center [303, 206] width 12 height 9
